Goal: Information Seeking & Learning: Learn about a topic

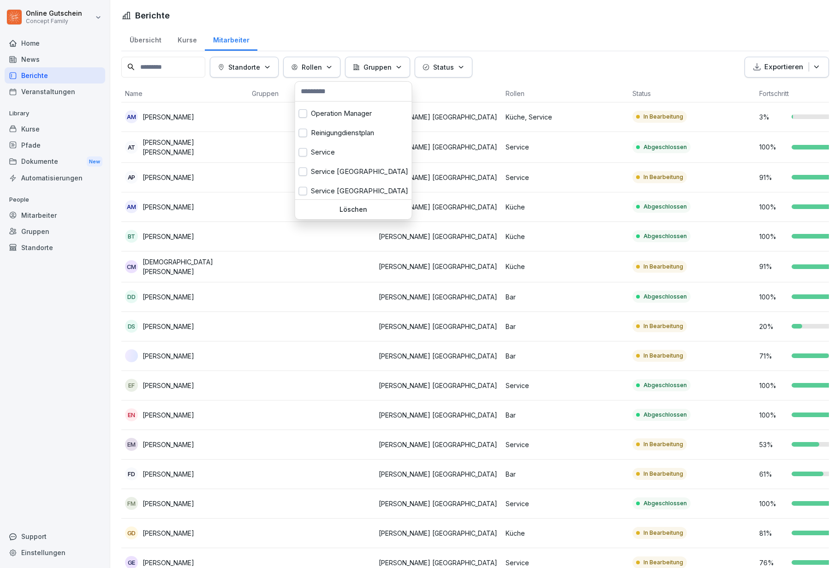
scroll to position [307, 0]
click at [338, 148] on div "Service" at bounding box center [353, 152] width 117 height 19
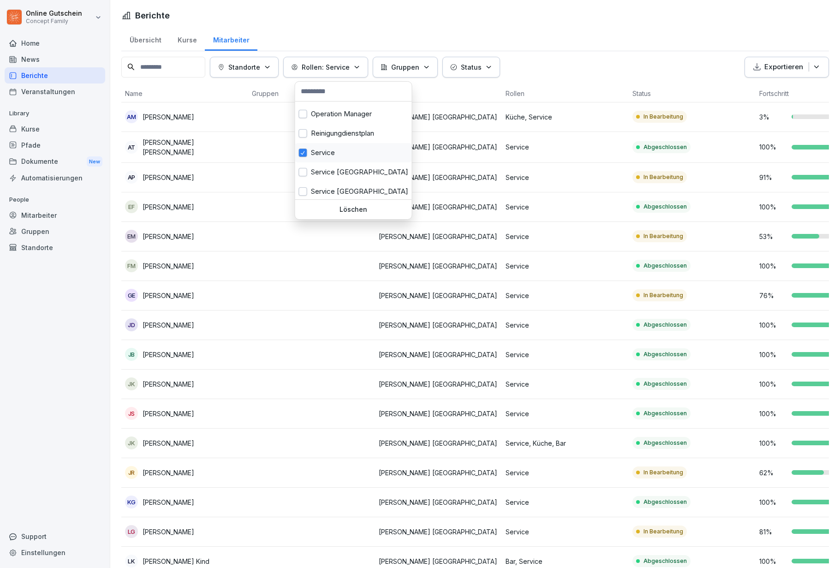
click at [305, 378] on html "Online Gutschein Concept Family Home News Berichte Veranstaltungen Library Kurs…" at bounding box center [420, 284] width 840 height 568
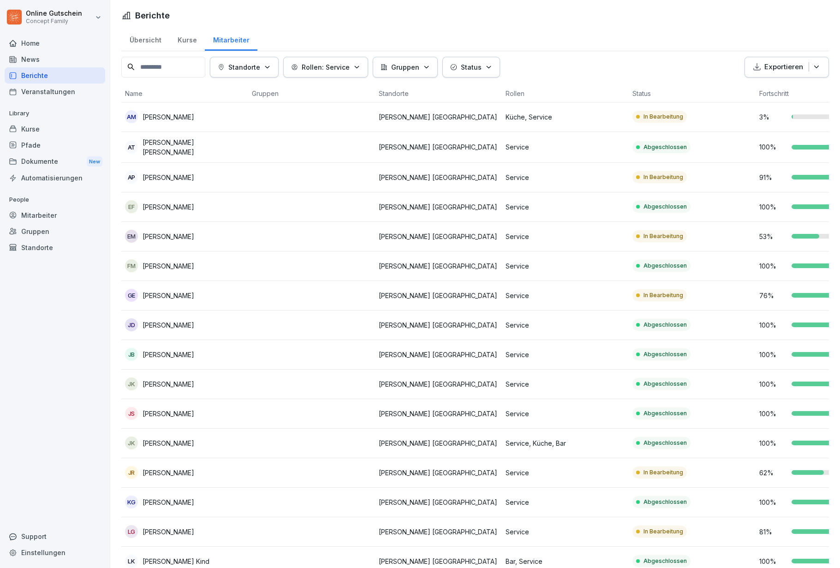
click at [792, 178] on div at bounding box center [814, 177] width 47 height 5
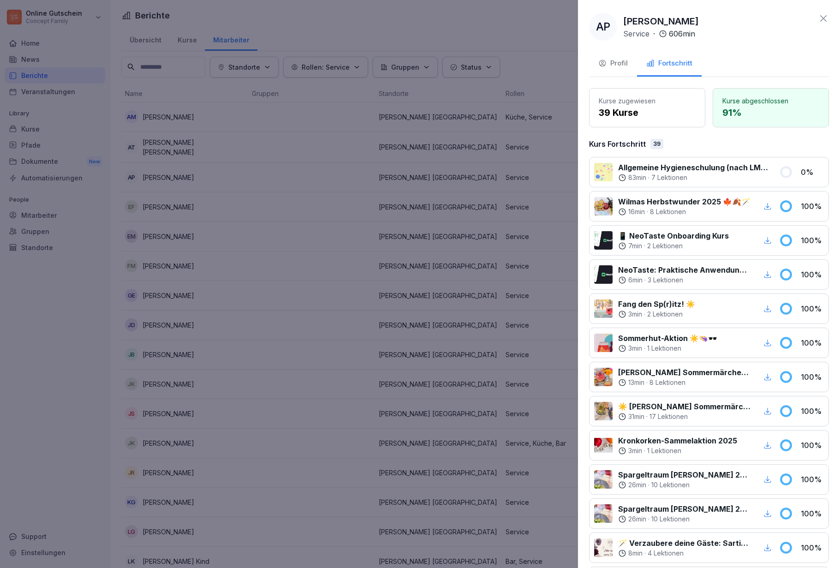
click at [513, 449] on div at bounding box center [420, 284] width 840 height 568
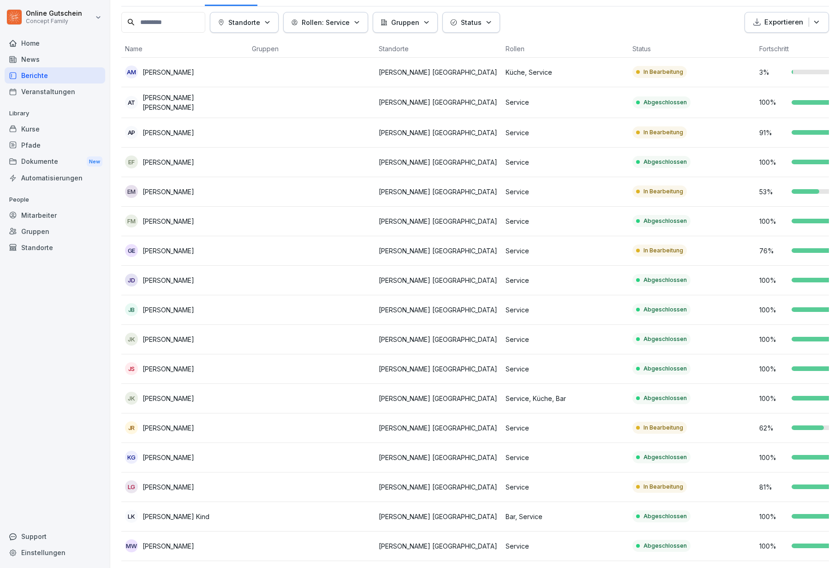
scroll to position [45, 0]
click at [789, 249] on div "76 %" at bounding box center [818, 250] width 119 height 10
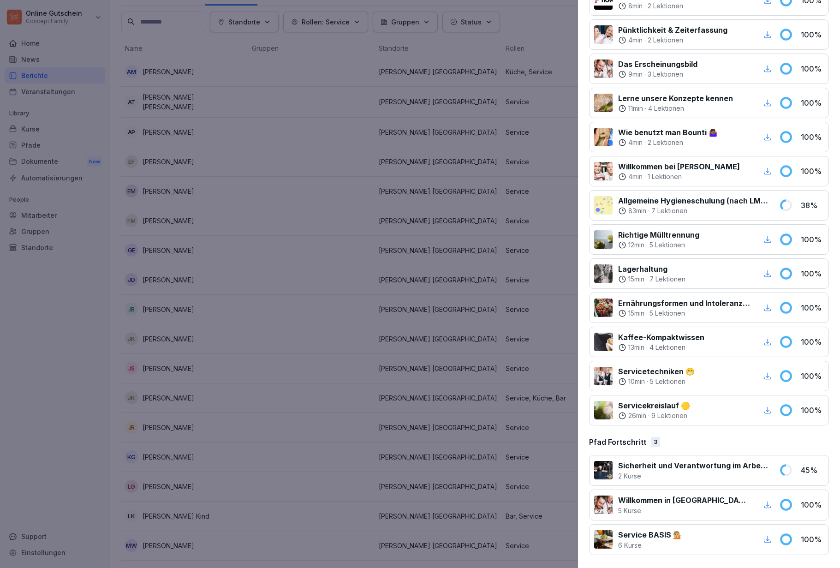
scroll to position [343, 0]
click at [388, 344] on div at bounding box center [420, 284] width 840 height 568
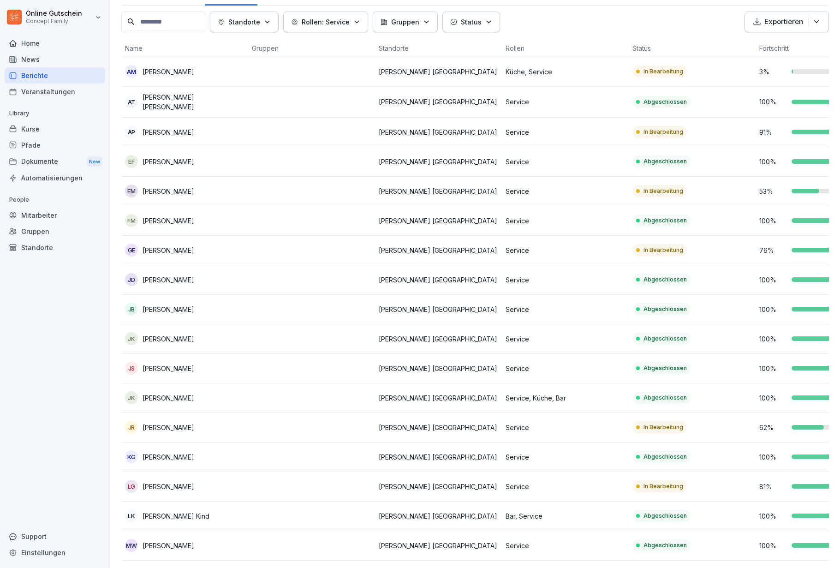
click at [807, 249] on div at bounding box center [811, 250] width 40 height 5
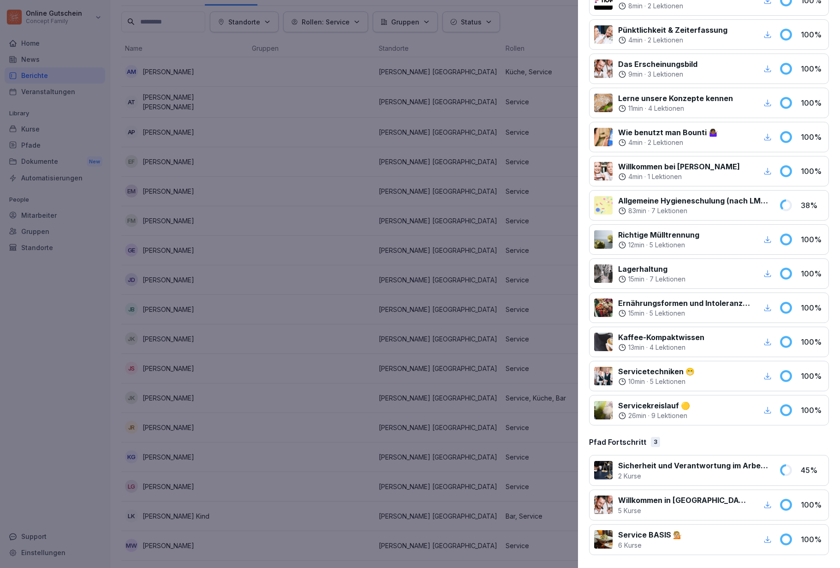
click at [419, 408] on div at bounding box center [420, 284] width 840 height 568
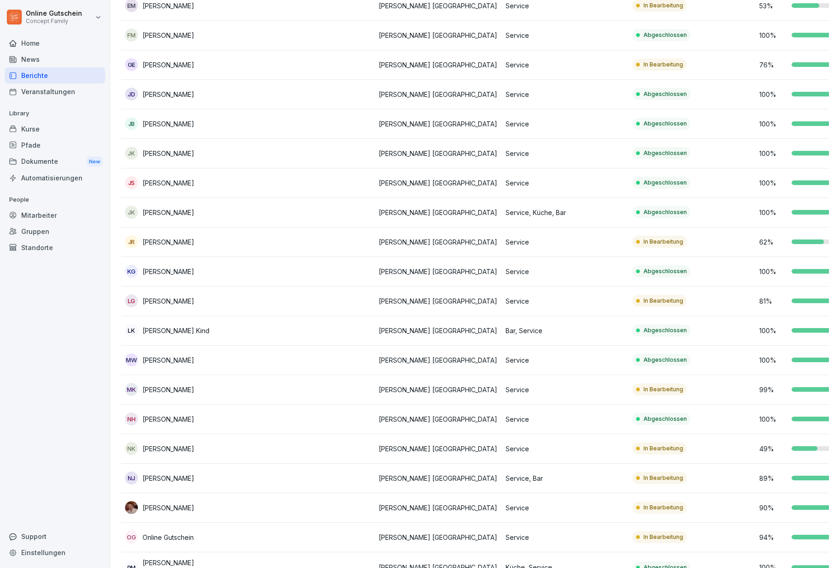
scroll to position [232, 0]
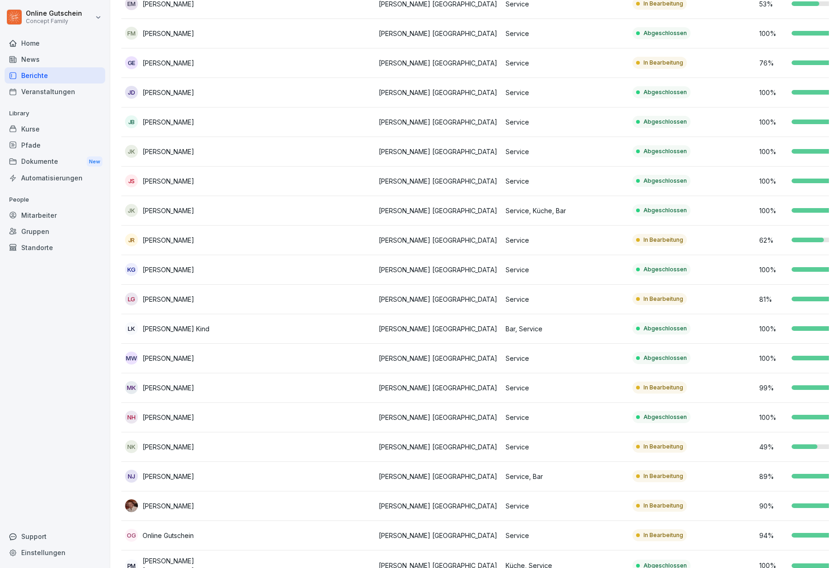
click at [794, 388] on div at bounding box center [817, 387] width 52 height 5
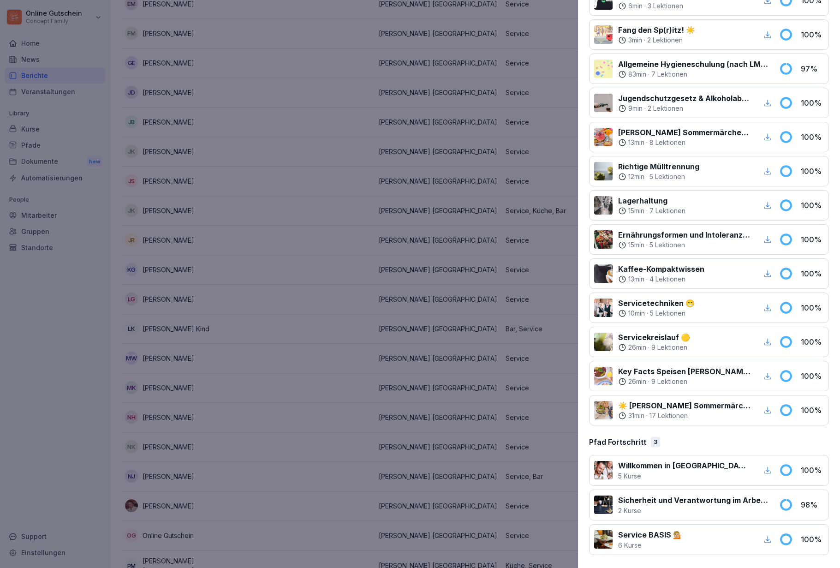
scroll to position [445, 0]
click at [443, 388] on div at bounding box center [420, 284] width 840 height 568
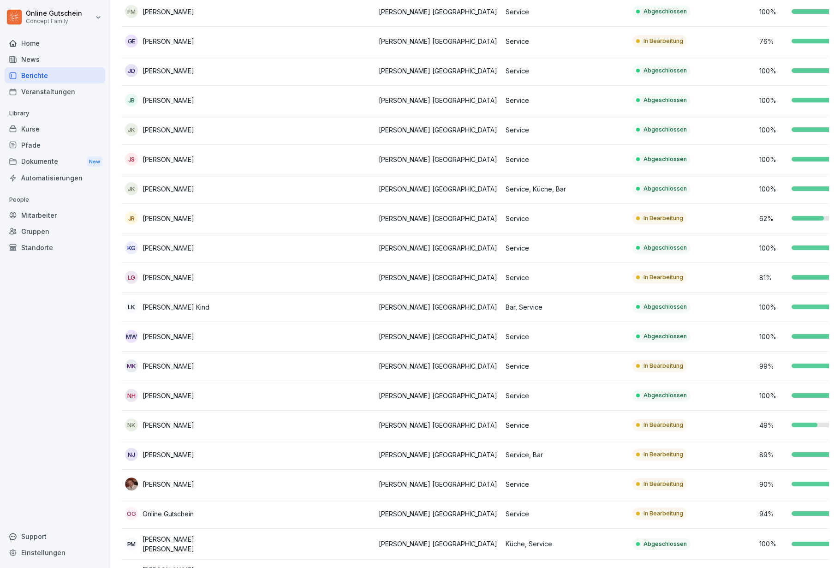
scroll to position [255, 0]
click at [782, 419] on td "49 %" at bounding box center [818, 425] width 127 height 30
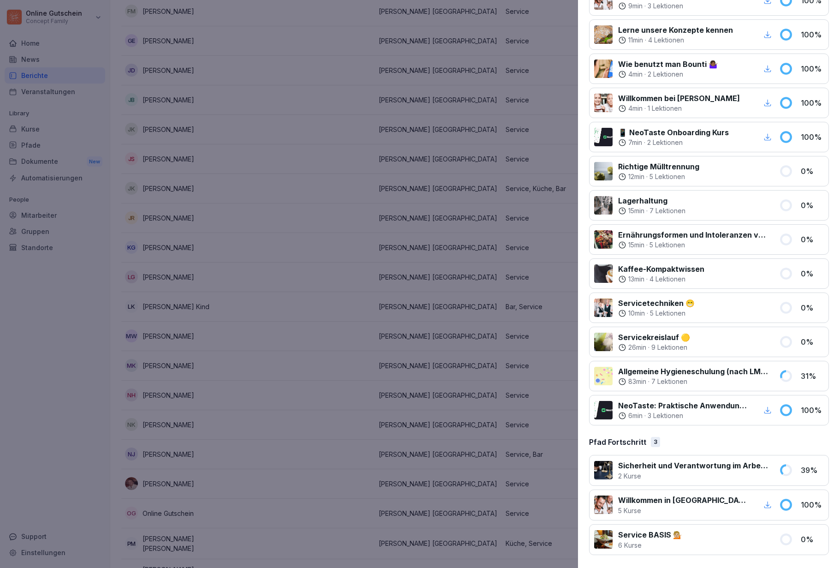
scroll to position [343, 0]
click at [432, 309] on div at bounding box center [420, 284] width 840 height 568
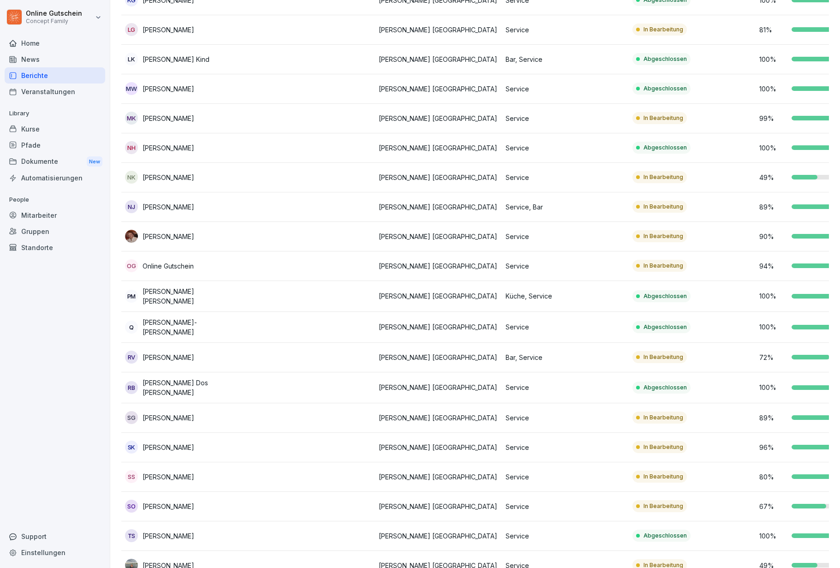
scroll to position [504, 0]
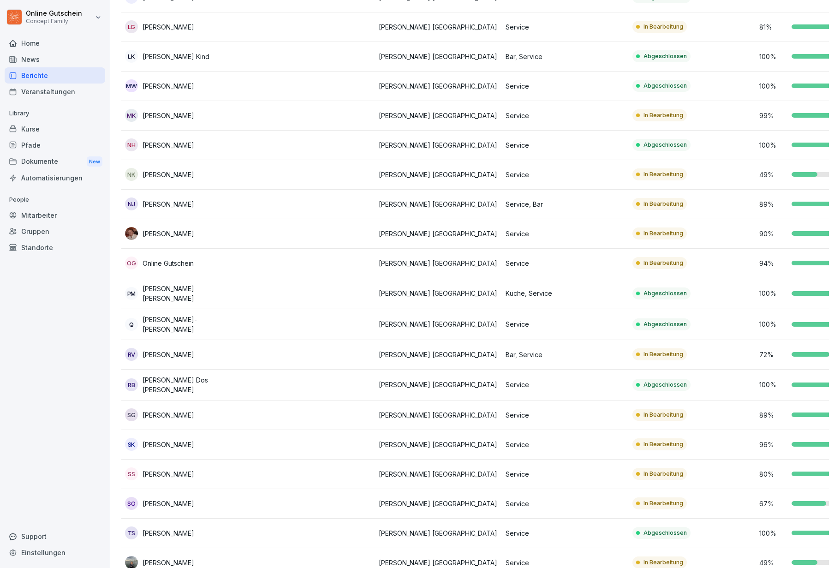
click at [804, 471] on div at bounding box center [812, 473] width 42 height 5
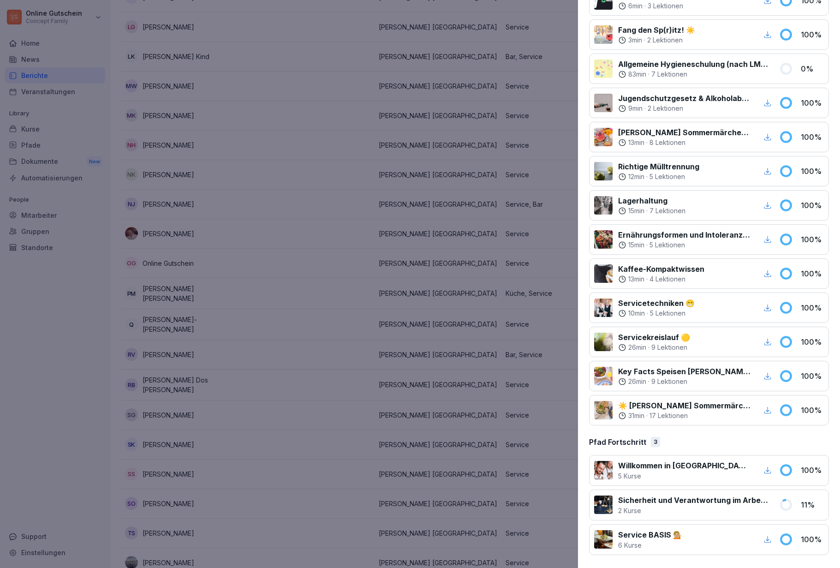
scroll to position [445, 0]
click at [412, 391] on div at bounding box center [420, 284] width 840 height 568
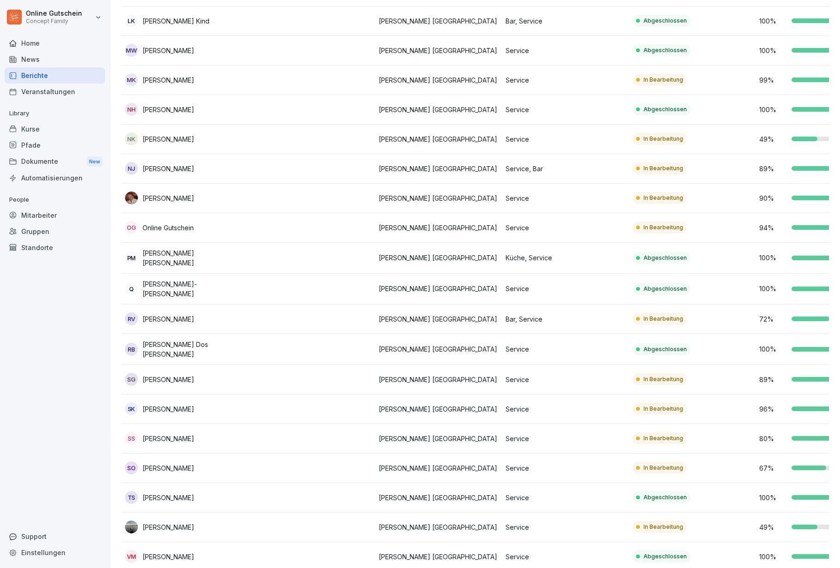
scroll to position [540, 0]
click at [806, 435] on div at bounding box center [812, 437] width 42 height 5
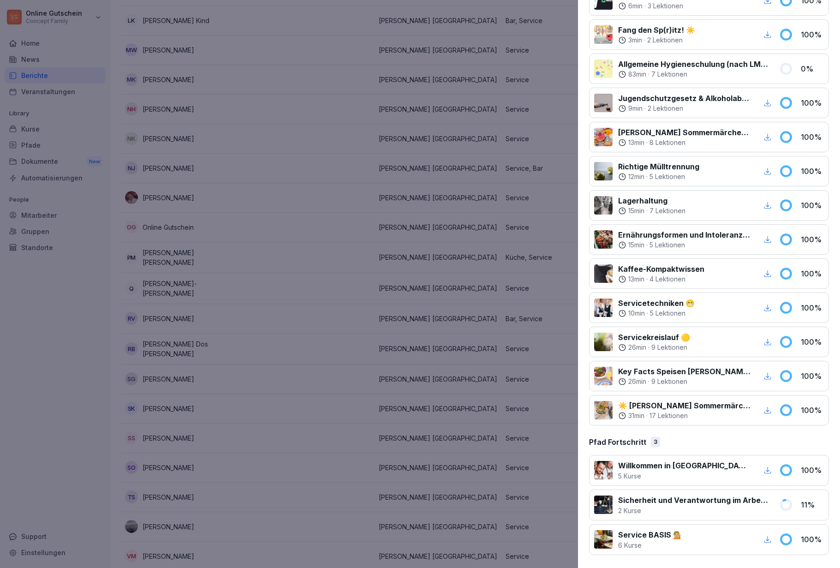
scroll to position [445, 0]
click at [436, 289] on div at bounding box center [420, 284] width 840 height 568
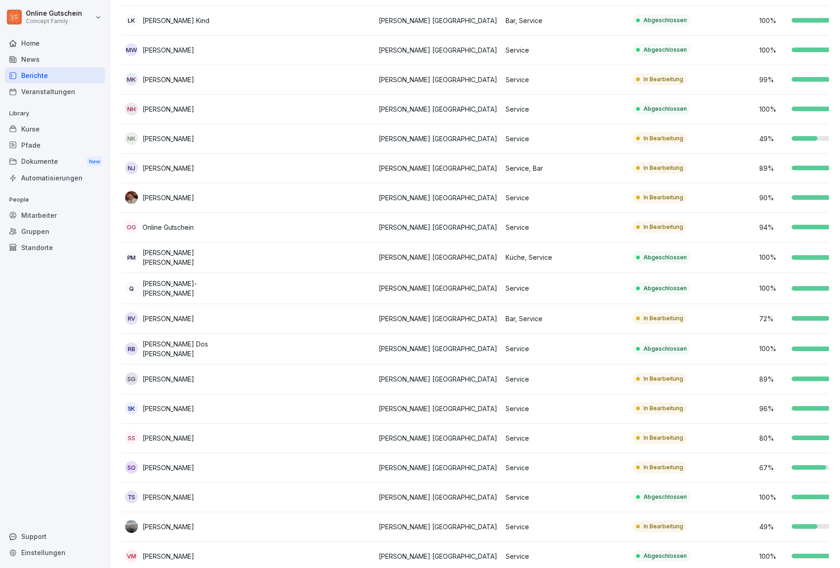
click at [811, 462] on div "67 %" at bounding box center [818, 467] width 119 height 10
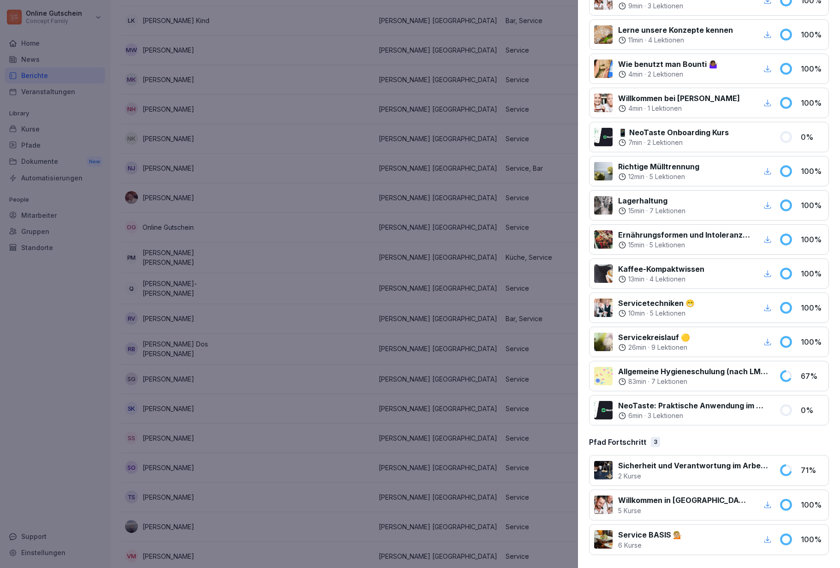
scroll to position [343, 0]
click at [738, 538] on div at bounding box center [722, 539] width 68 height 21
click at [808, 538] on p "100 %" at bounding box center [811, 539] width 23 height 11
click at [413, 296] on div at bounding box center [420, 284] width 840 height 568
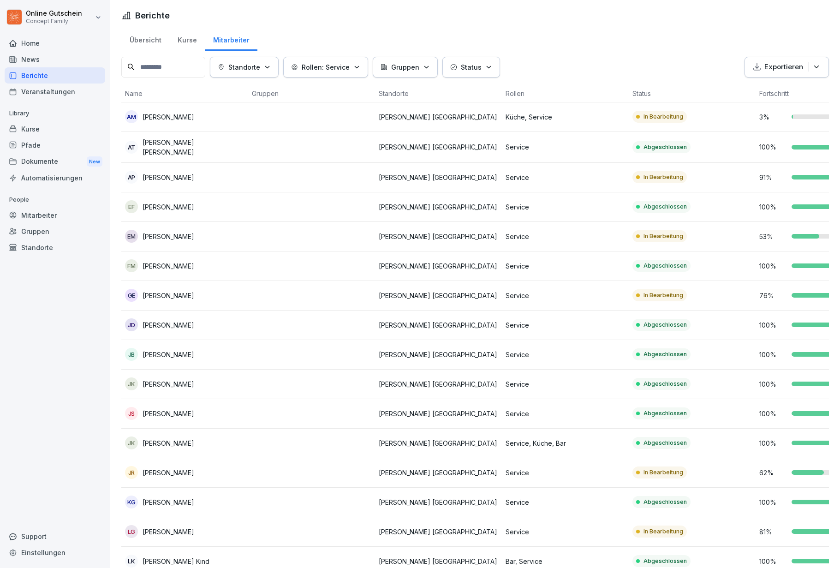
scroll to position [0, 0]
click at [61, 176] on div "Automatisierungen" at bounding box center [55, 178] width 101 height 16
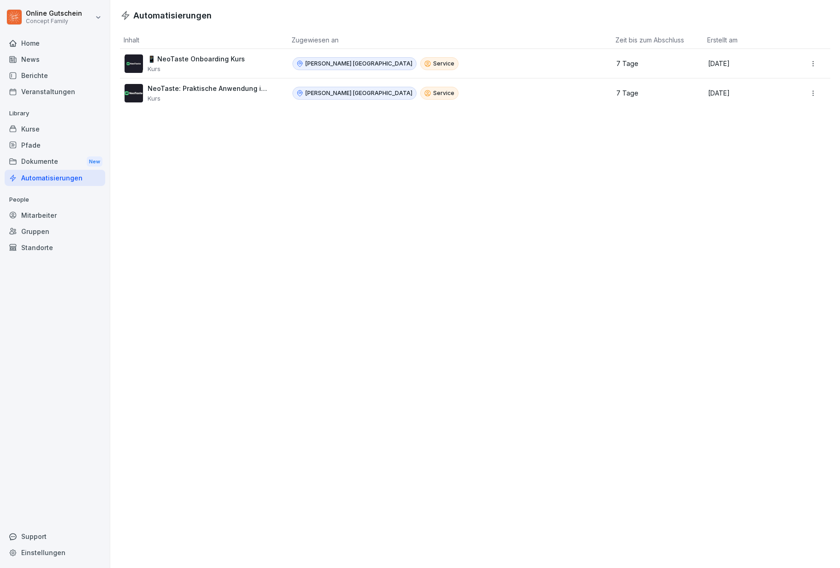
click at [36, 127] on div "Kurse" at bounding box center [55, 129] width 101 height 16
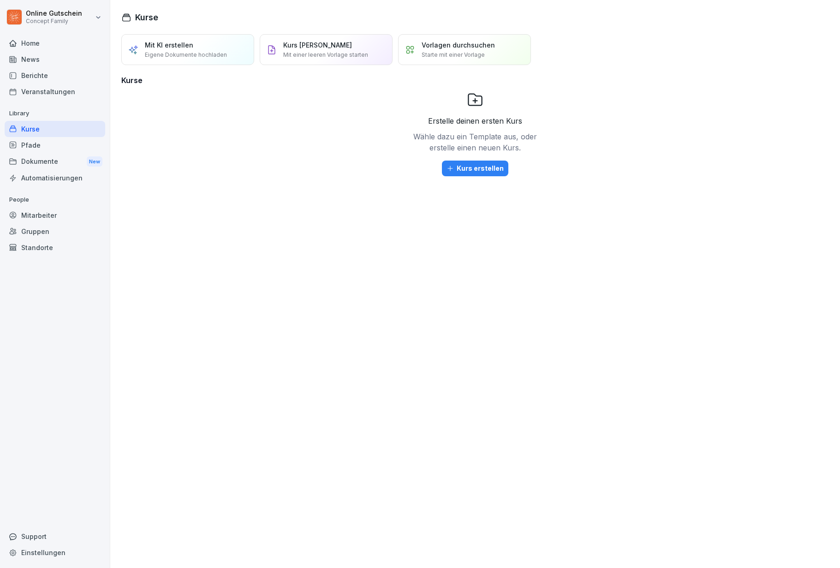
click at [47, 72] on div "Berichte" at bounding box center [55, 75] width 101 height 16
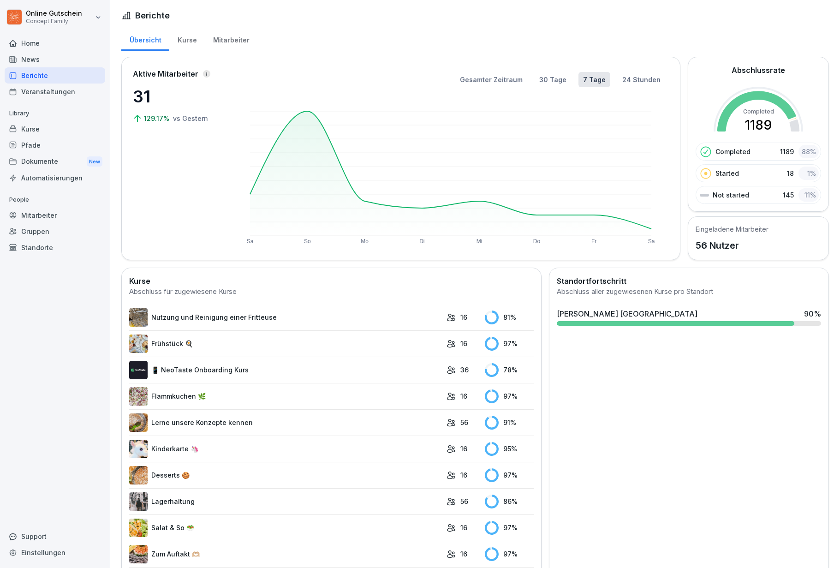
click at [197, 38] on div "Kurse" at bounding box center [187, 39] width 36 height 24
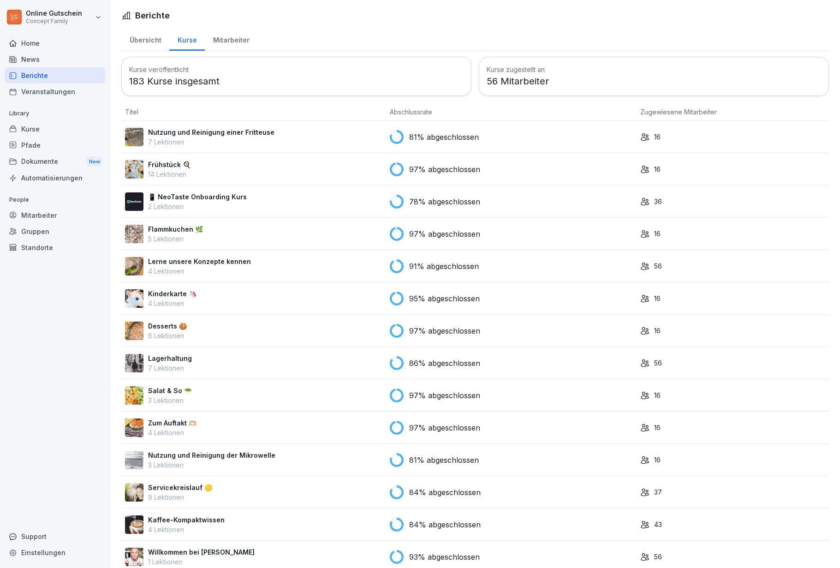
click at [247, 37] on div "Mitarbeiter" at bounding box center [231, 39] width 53 height 24
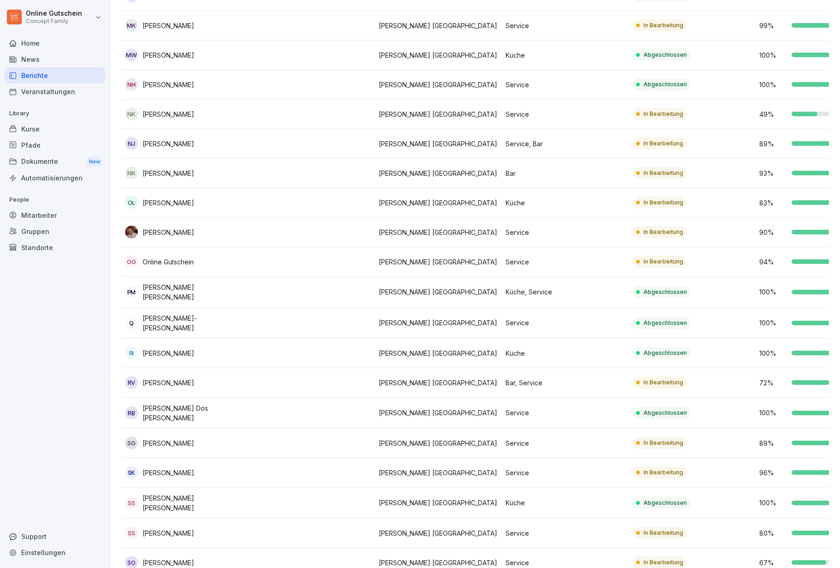
scroll to position [952, 0]
click at [794, 517] on td "80 %" at bounding box center [818, 532] width 127 height 30
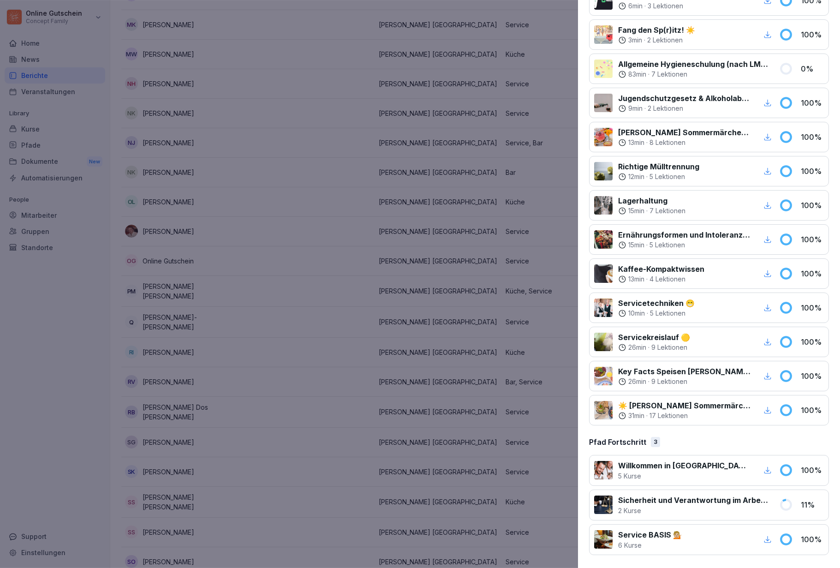
scroll to position [445, 0]
click at [706, 497] on p "Sicherheit und Verantwortung im Arbeitsalltag 🔐 SERVICE" at bounding box center [693, 499] width 150 height 11
click at [793, 506] on div "Sicherheit und Verantwortung im Arbeitsalltag 🔐 SERVICE 2 [DEMOGRAPHIC_DATA] 11…" at bounding box center [709, 504] width 240 height 31
click at [434, 335] on div at bounding box center [420, 284] width 840 height 568
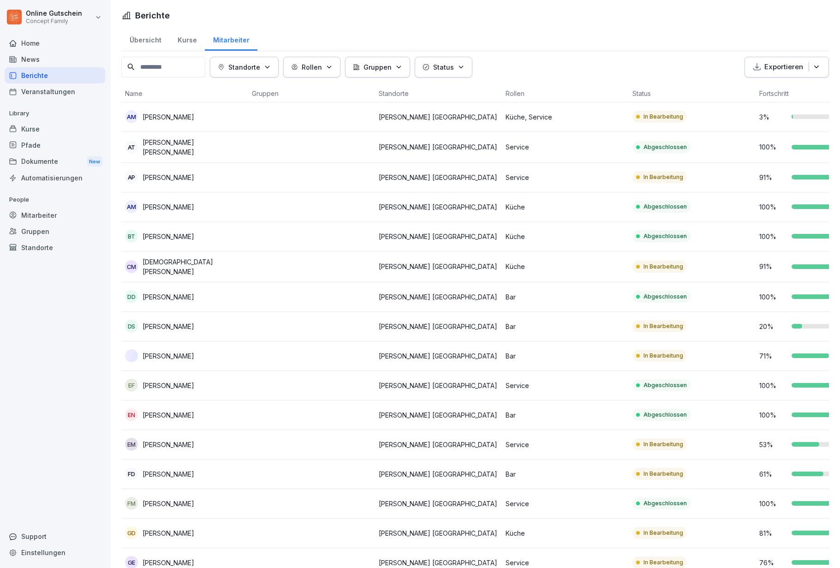
scroll to position [0, 0]
